Goal: Information Seeking & Learning: Learn about a topic

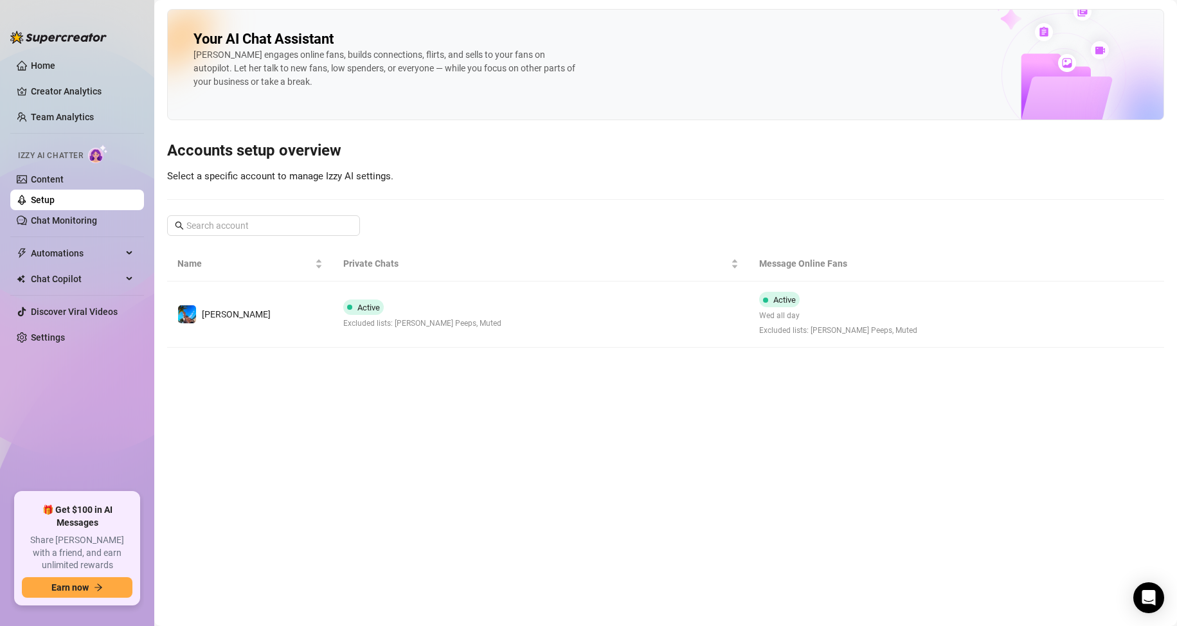
click at [425, 439] on main "Your AI Chat Assistant [PERSON_NAME] engages online fans, builds connections, f…" at bounding box center [665, 313] width 1022 height 626
click at [538, 481] on main "Your AI Chat Assistant [PERSON_NAME] engages online fans, builds connections, f…" at bounding box center [665, 313] width 1022 height 626
click at [55, 60] on link "Home" at bounding box center [43, 65] width 24 height 10
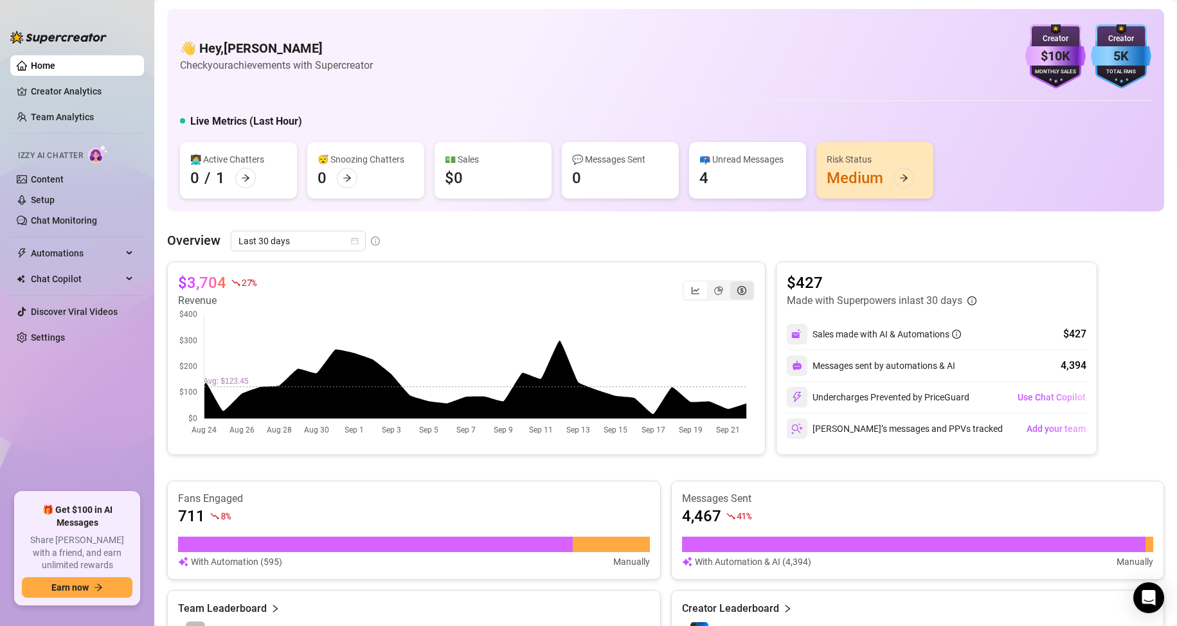
click at [737, 290] on icon "dollar-circle" at bounding box center [741, 290] width 9 height 9
click at [733, 283] on input "segmented control" at bounding box center [733, 283] width 0 height 0
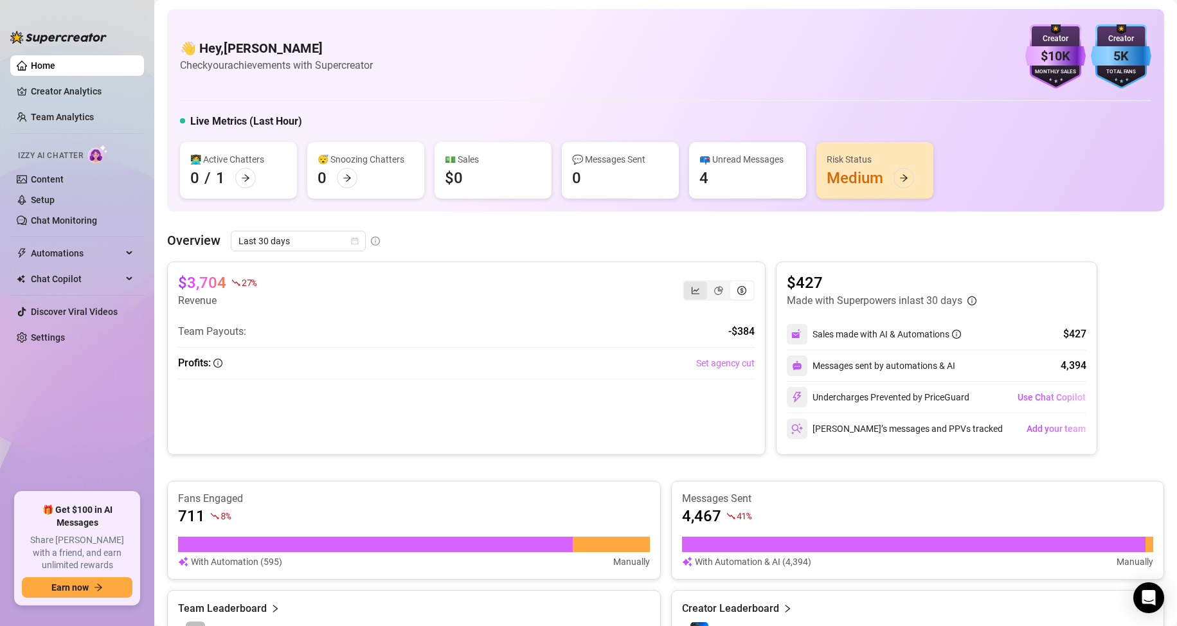
click at [684, 289] on div "segmented control" at bounding box center [695, 290] width 23 height 18
click at [687, 283] on input "segmented control" at bounding box center [687, 283] width 0 height 0
click at [58, 39] on img at bounding box center [58, 37] width 96 height 13
click at [61, 87] on link "Creator Analytics" at bounding box center [82, 91] width 103 height 21
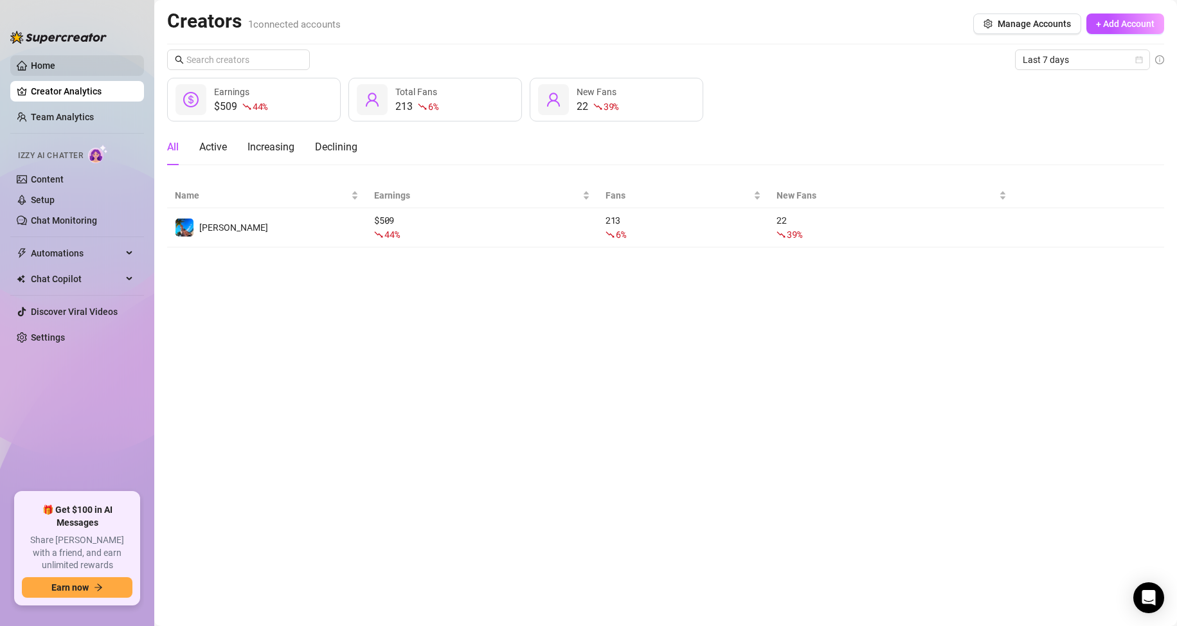
click at [55, 66] on link "Home" at bounding box center [43, 65] width 24 height 10
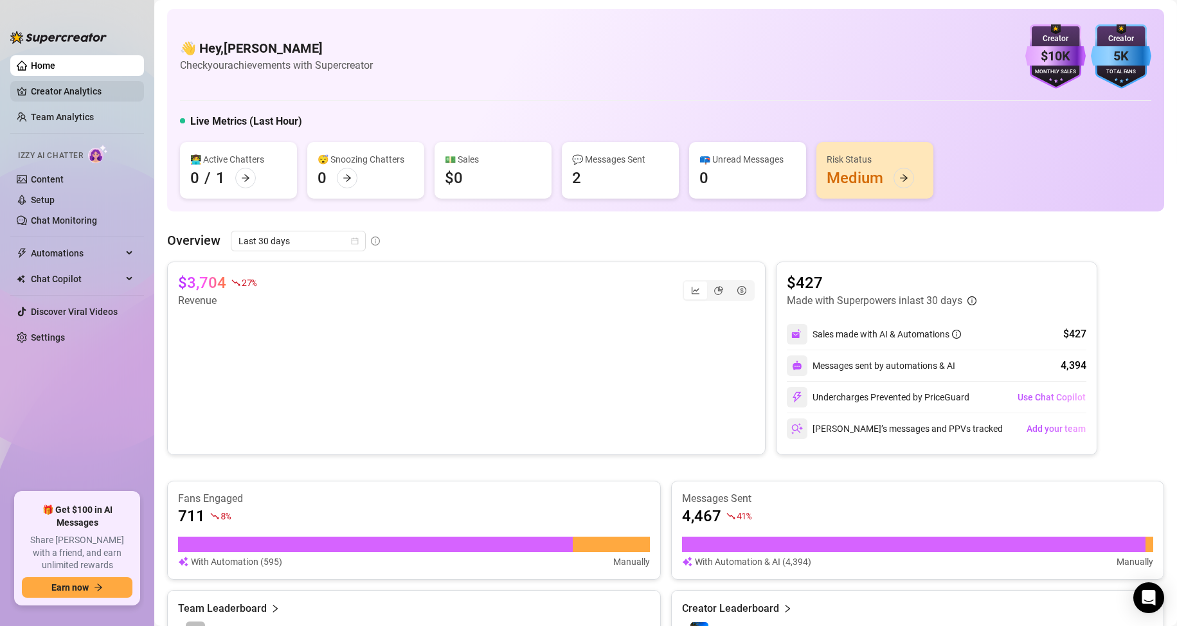
click at [94, 90] on link "Creator Analytics" at bounding box center [82, 91] width 103 height 21
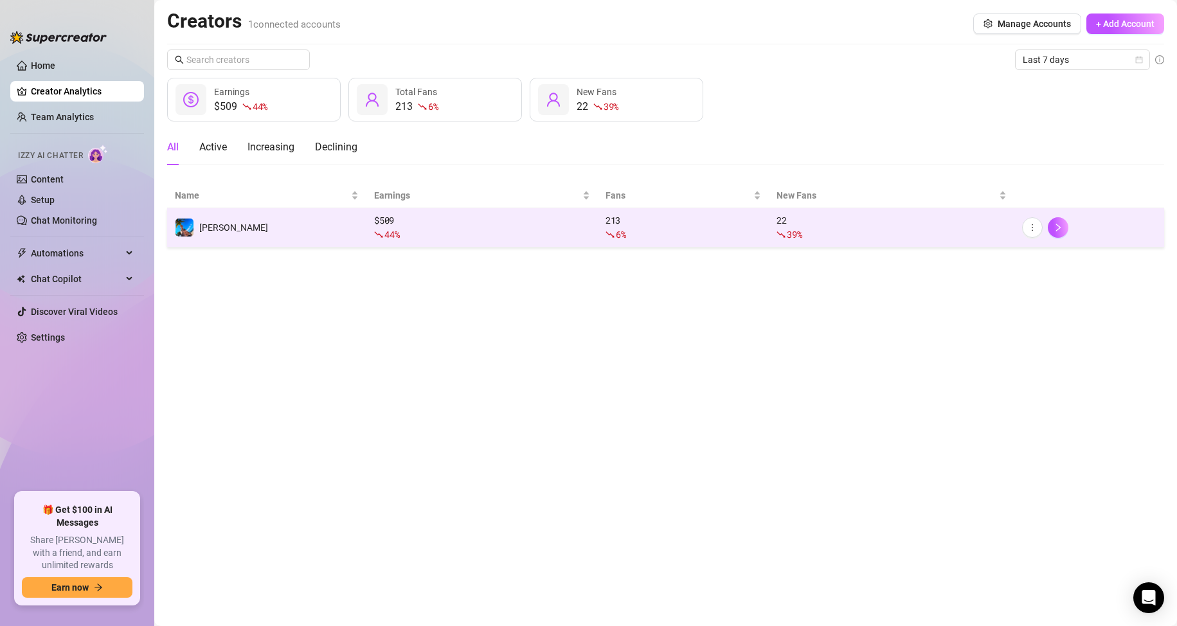
click at [540, 231] on div "44 %" at bounding box center [482, 234] width 216 height 14
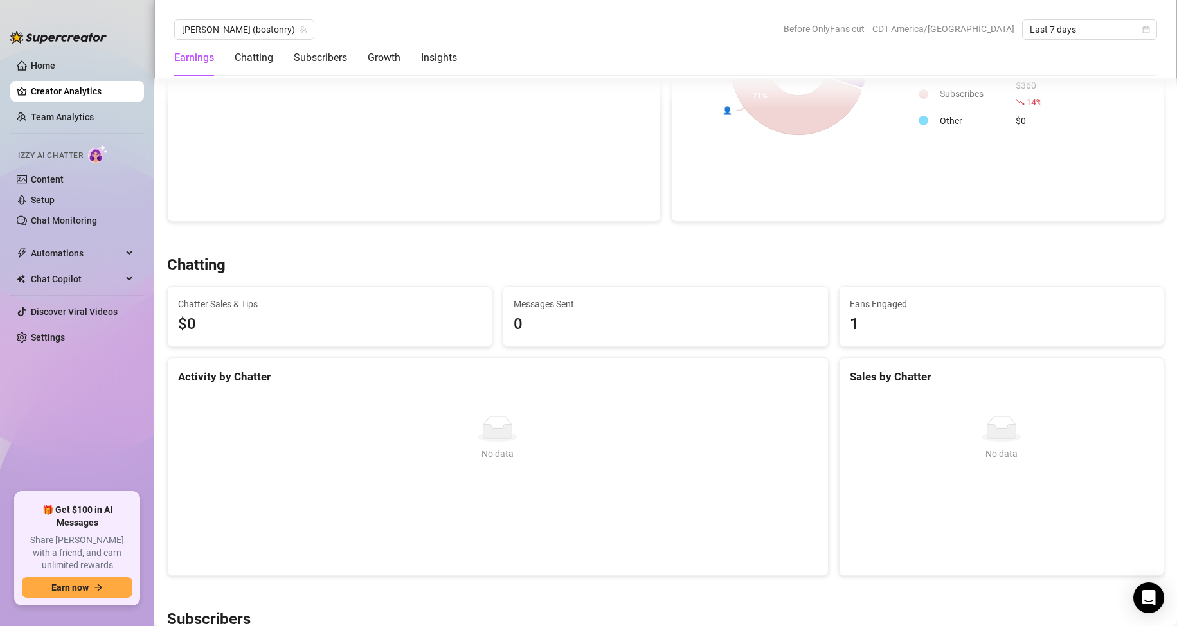
scroll to position [125, 0]
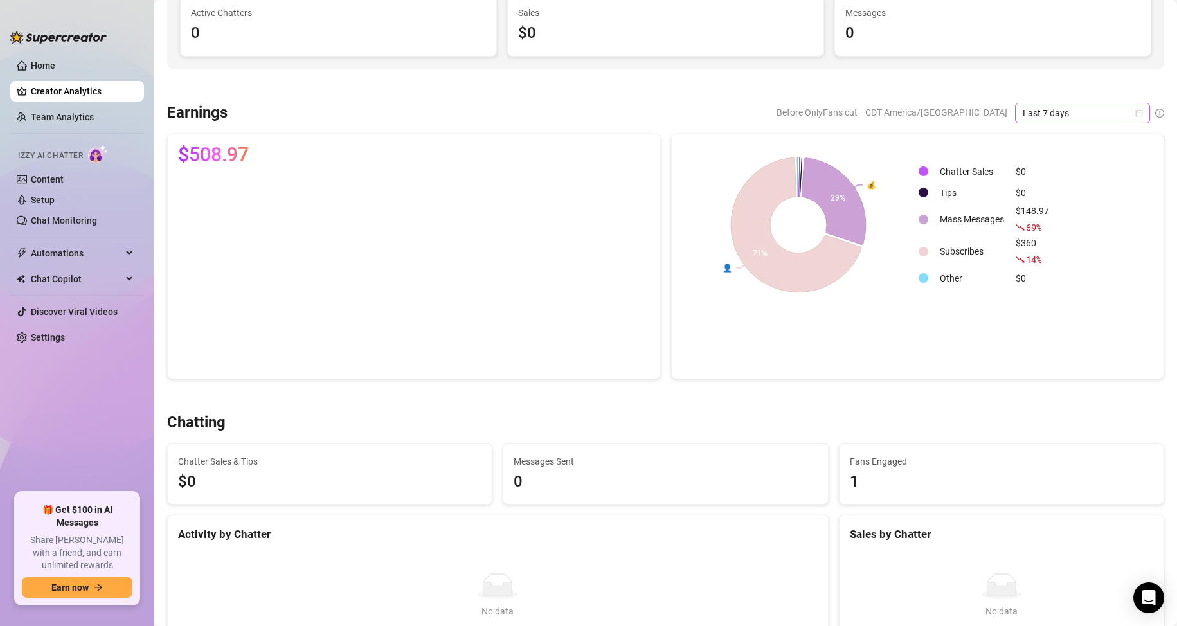
click at [1136, 111] on icon "calendar" at bounding box center [1139, 112] width 7 height 7
click at [1055, 181] on div "Last 30 days" at bounding box center [1071, 180] width 114 height 14
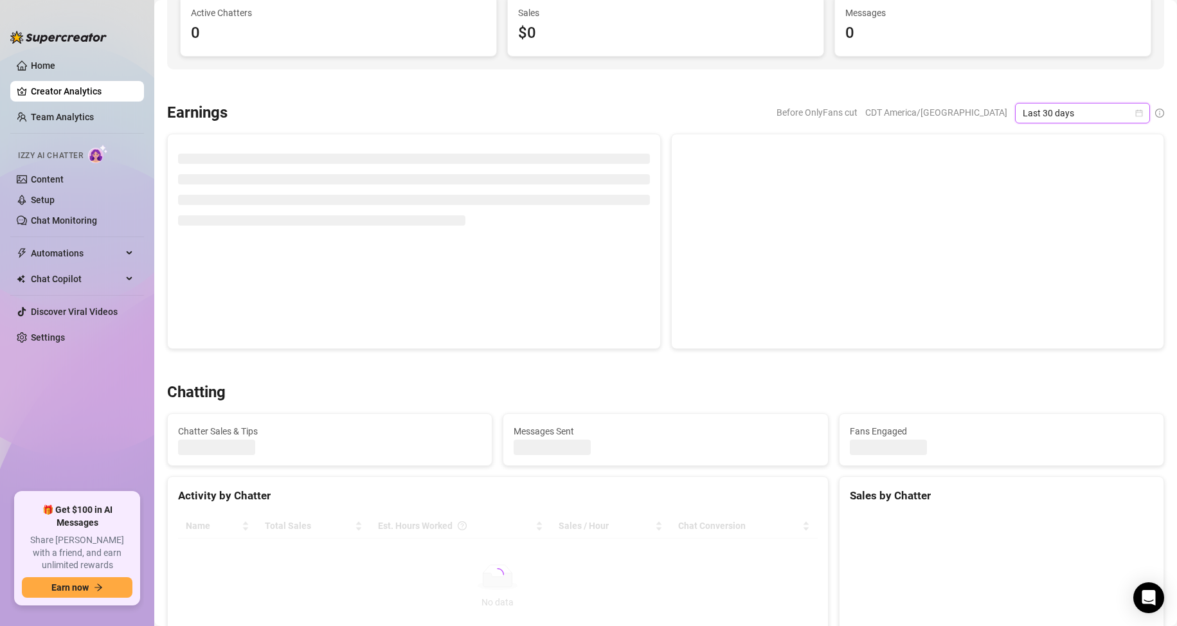
click at [707, 104] on div "Before OnlyFans cut CDT America/[GEOGRAPHIC_DATA] Last 30 days Last 30 days" at bounding box center [701, 113] width 926 height 21
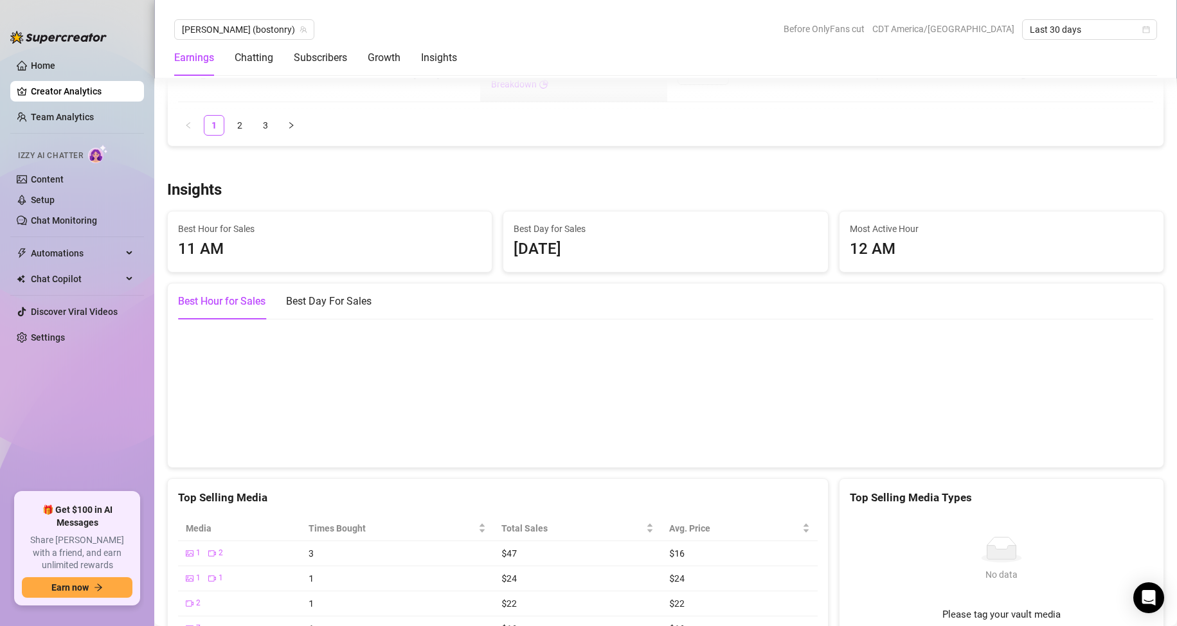
scroll to position [2131, 0]
click at [252, 63] on div "Chatting" at bounding box center [254, 57] width 39 height 15
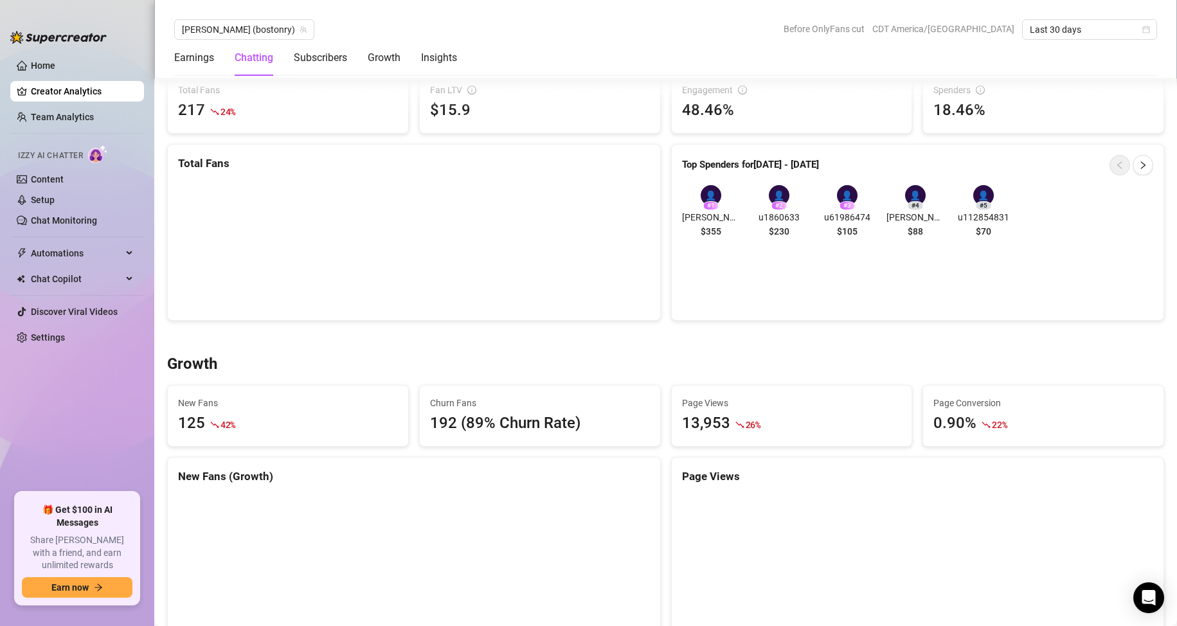
scroll to position [453, 0]
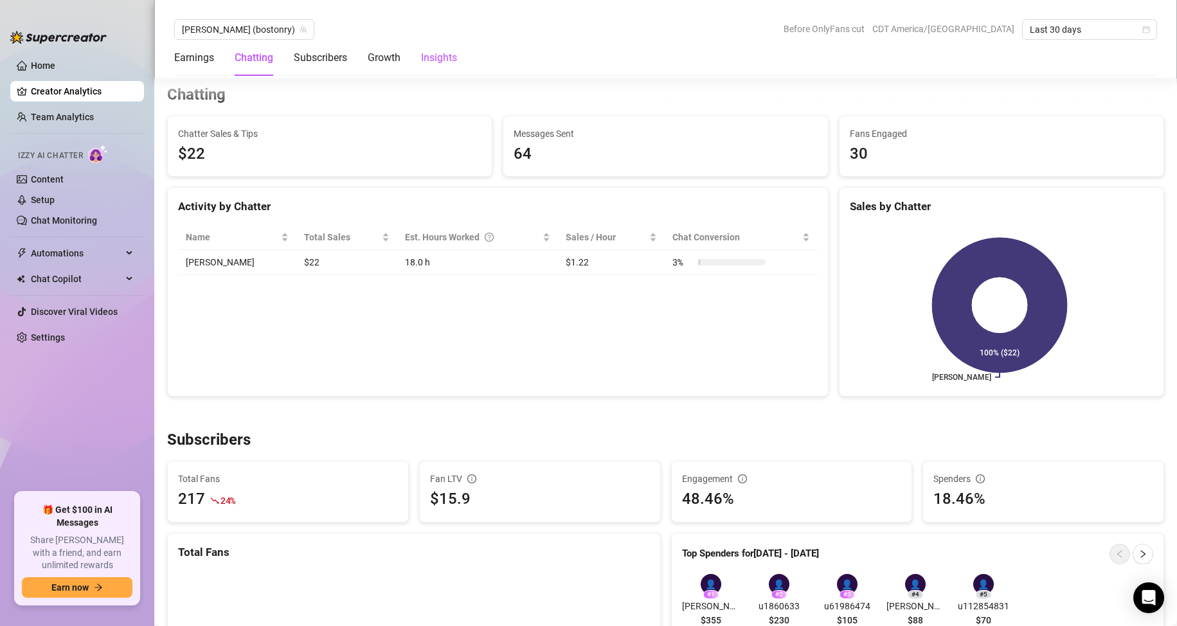
click at [430, 54] on div "Insights" at bounding box center [439, 57] width 36 height 15
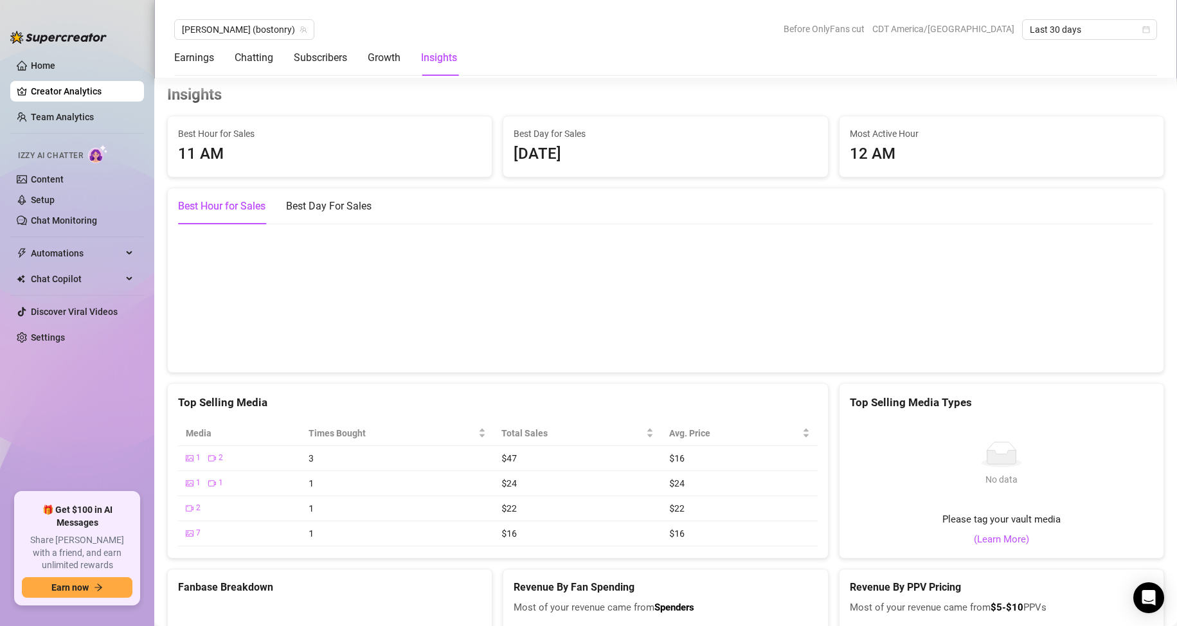
scroll to position [2163, 0]
